Goal: Transaction & Acquisition: Purchase product/service

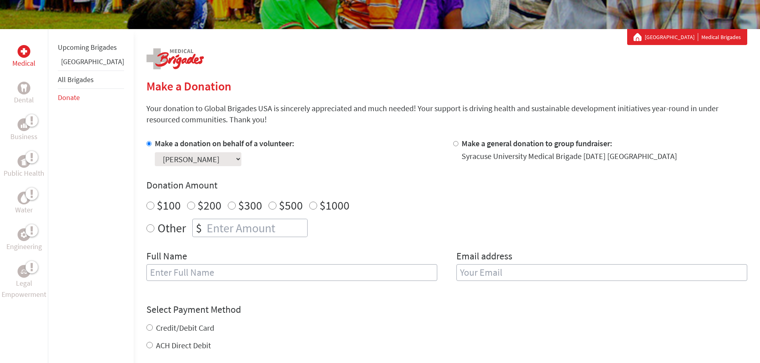
click at [146, 205] on input "$100" at bounding box center [150, 206] width 8 height 8
radio input "true"
click at [229, 274] on input "text" at bounding box center [291, 272] width 291 height 17
type input "[PERSON_NAME]"
type input "[EMAIL_ADDRESS][DOMAIN_NAME]"
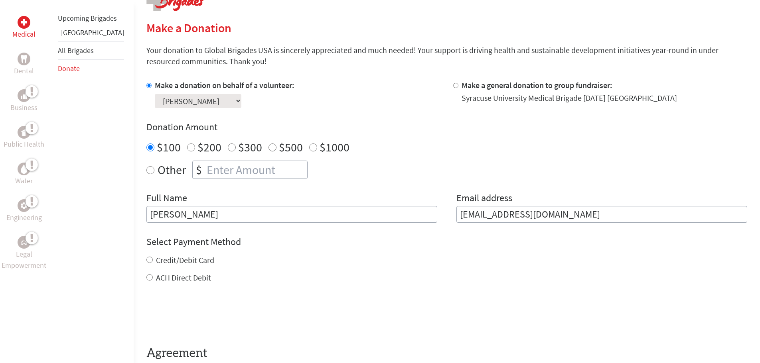
scroll to position [279, 0]
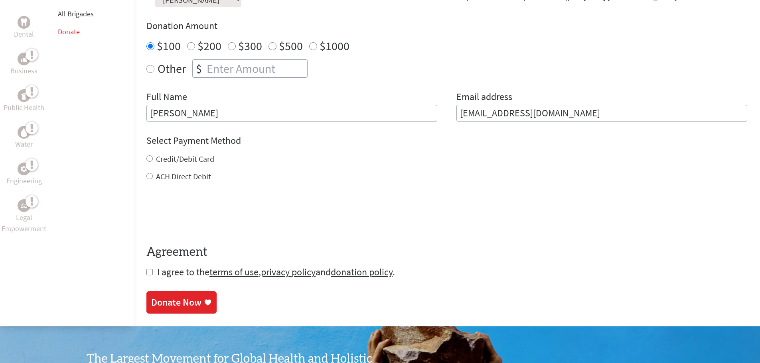
click at [146, 160] on input "Credit/Debit Card" at bounding box center [149, 158] width 6 height 6
radio input "true"
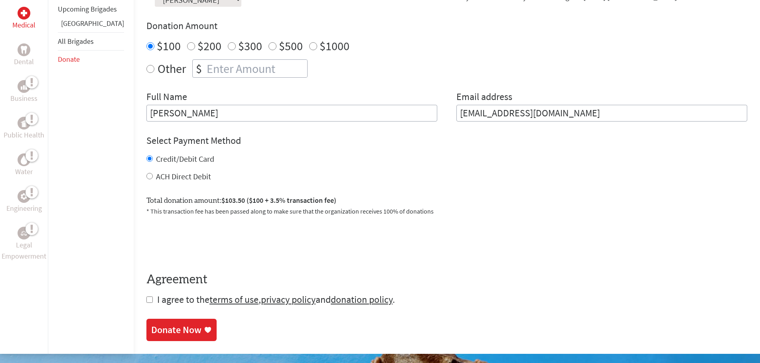
click at [146, 300] on input "checkbox" at bounding box center [149, 300] width 6 height 6
checkbox input "true"
click at [169, 330] on div "Donate Now" at bounding box center [176, 331] width 50 height 13
